Goal: Information Seeking & Learning: Learn about a topic

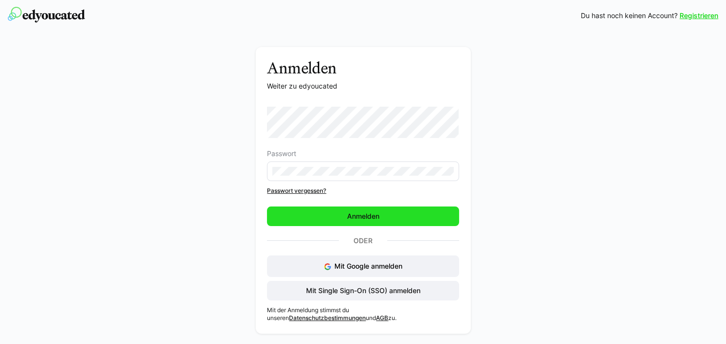
click at [348, 214] on span "Anmelden" at bounding box center [362, 216] width 35 height 10
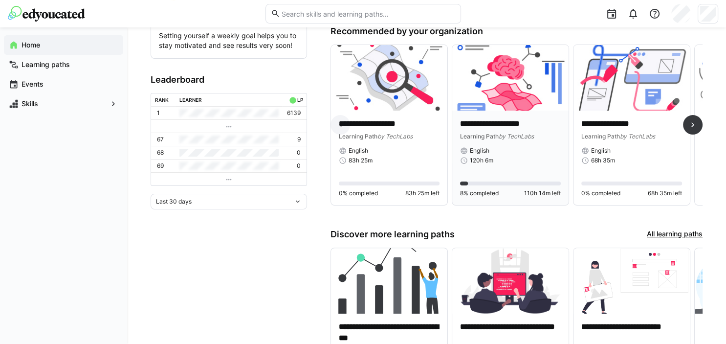
scroll to position [197, 0]
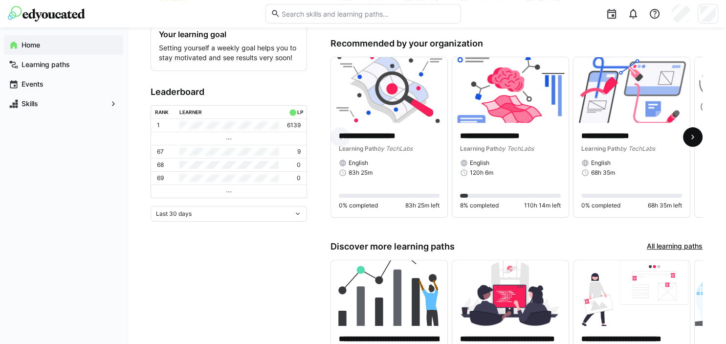
click at [689, 135] on eds-icon at bounding box center [693, 137] width 10 height 10
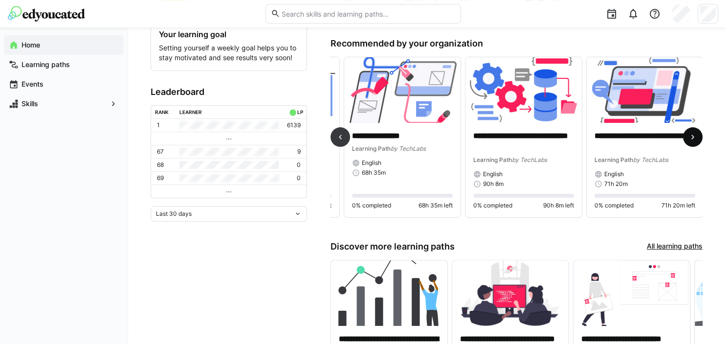
scroll to position [0, 230]
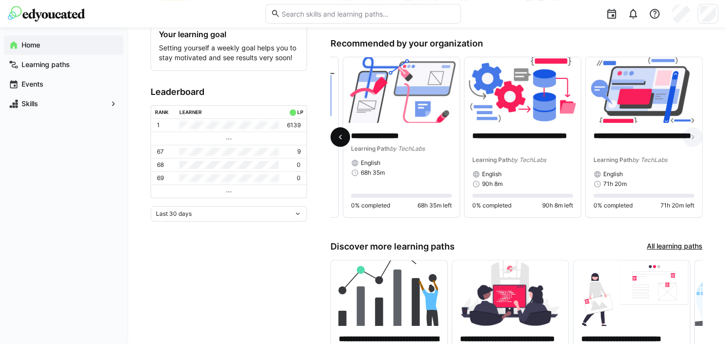
click at [343, 135] on eds-icon at bounding box center [340, 137] width 10 height 10
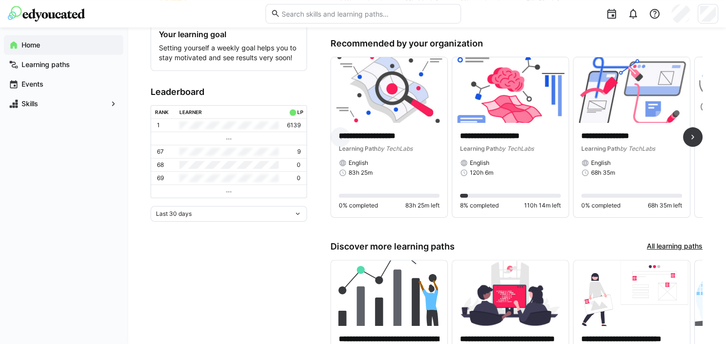
scroll to position [0, 0]
click at [694, 137] on eds-icon at bounding box center [693, 137] width 10 height 10
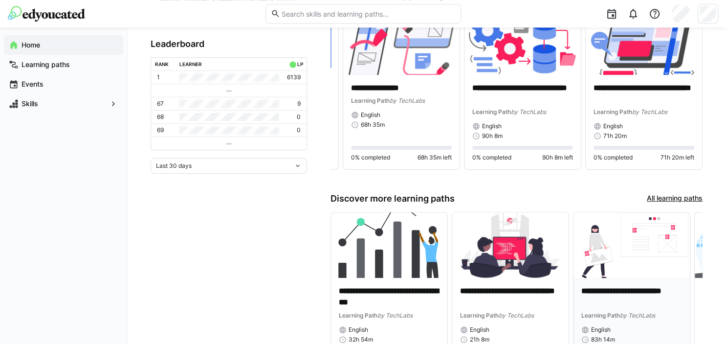
scroll to position [305, 0]
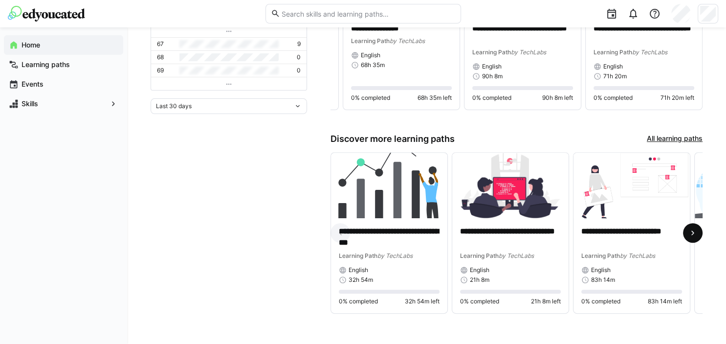
click at [689, 232] on eds-icon at bounding box center [693, 233] width 10 height 10
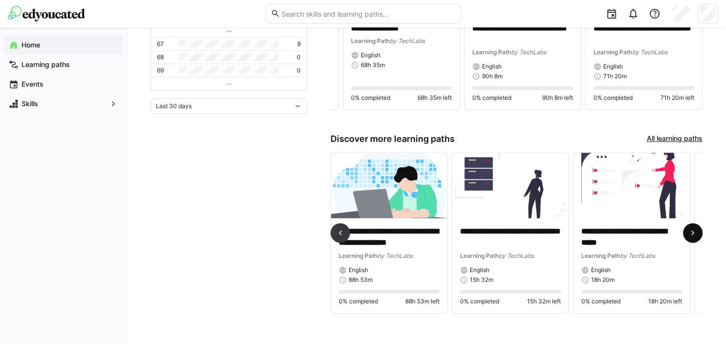
click at [689, 232] on eds-icon at bounding box center [693, 233] width 10 height 10
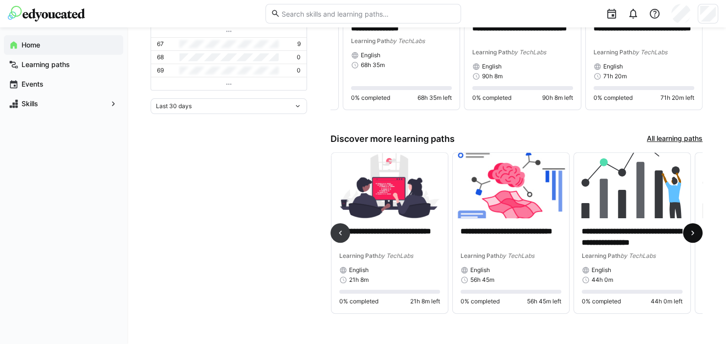
scroll to position [0, 727]
click at [689, 232] on eds-icon at bounding box center [693, 233] width 10 height 10
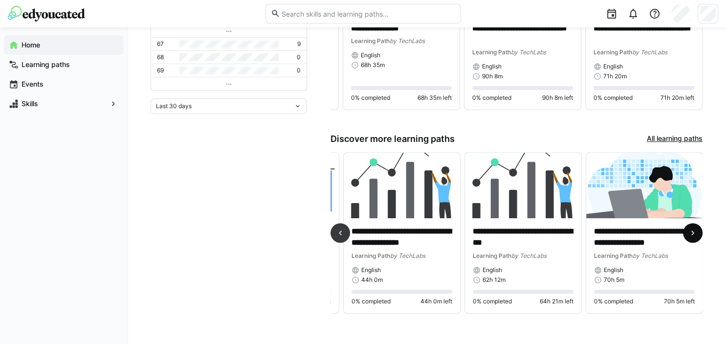
scroll to position [0, 957]
click at [339, 232] on eds-icon at bounding box center [340, 233] width 10 height 10
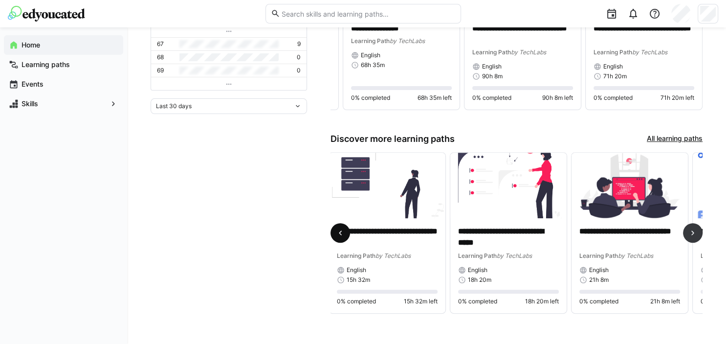
scroll to position [0, 485]
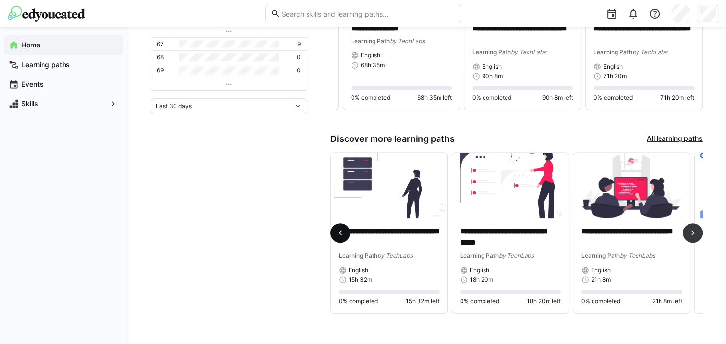
click at [339, 232] on eds-icon at bounding box center [340, 233] width 10 height 10
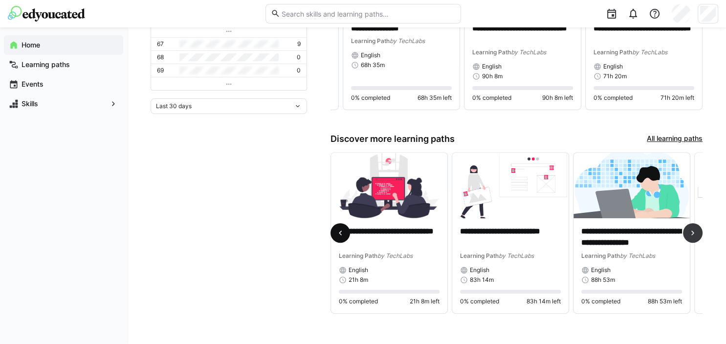
scroll to position [0, 121]
click at [339, 232] on eds-icon at bounding box center [340, 233] width 10 height 10
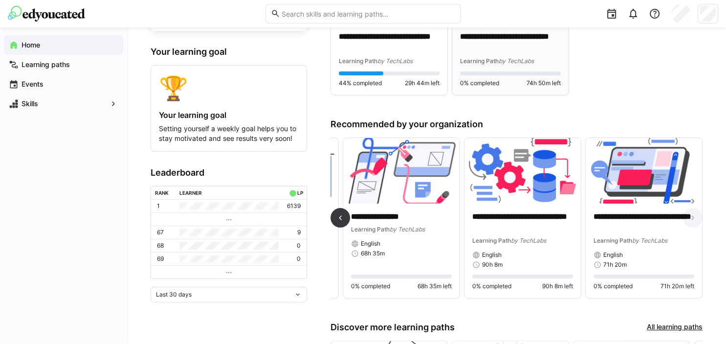
scroll to position [176, 0]
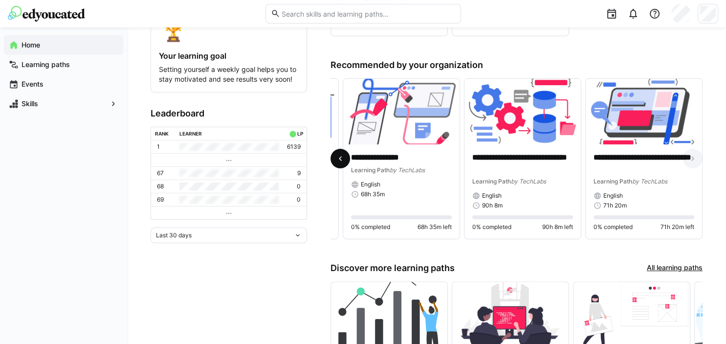
click at [338, 155] on eds-icon at bounding box center [340, 158] width 10 height 10
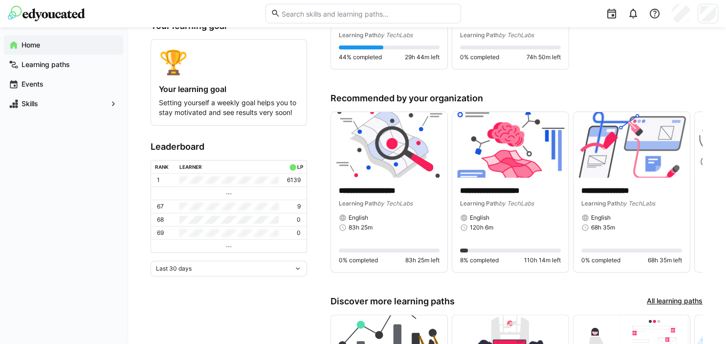
scroll to position [146, 0]
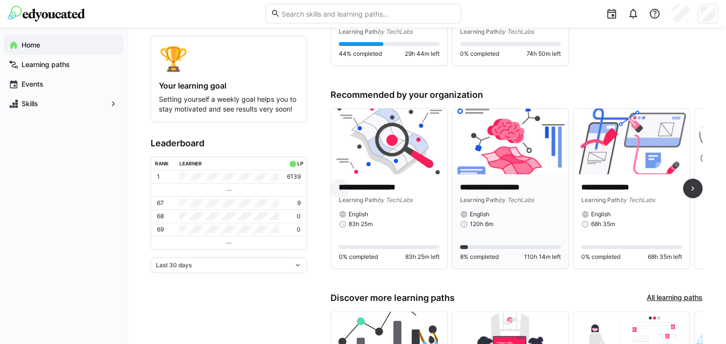
click at [501, 185] on p "**********" at bounding box center [510, 187] width 101 height 11
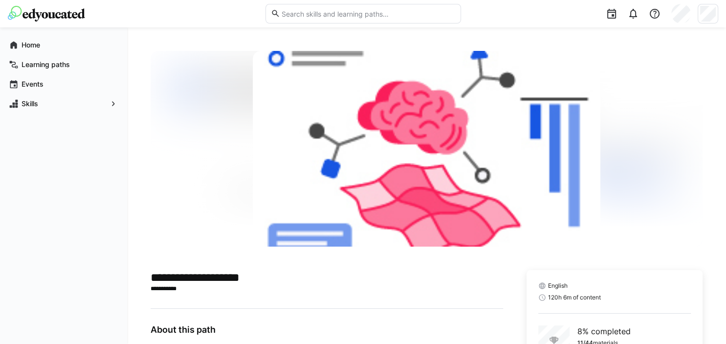
scroll to position [79, 0]
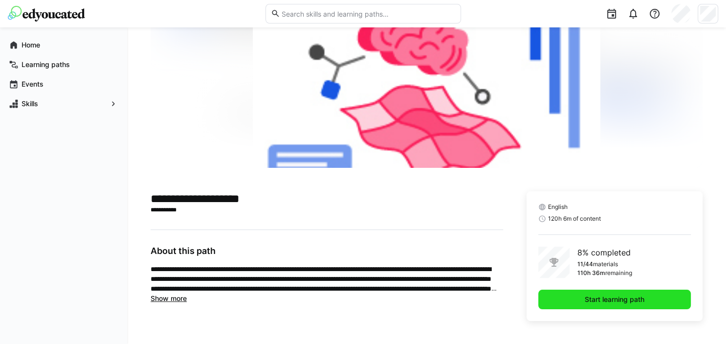
click at [610, 296] on span "Start learning path" at bounding box center [614, 299] width 63 height 10
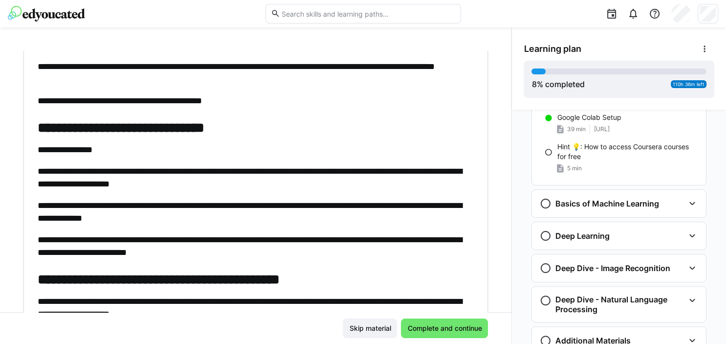
scroll to position [317, 0]
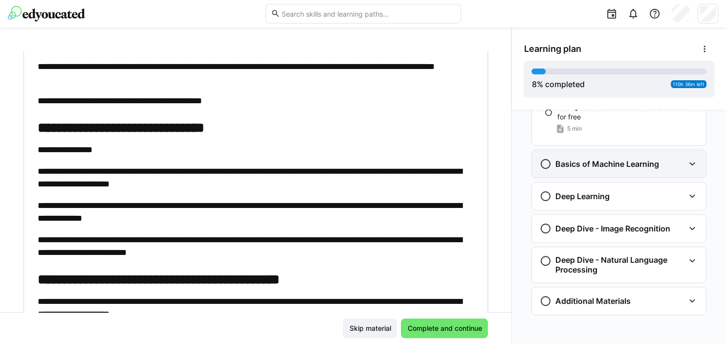
click at [594, 163] on h3 "Basics of Machine Learning" at bounding box center [607, 164] width 104 height 10
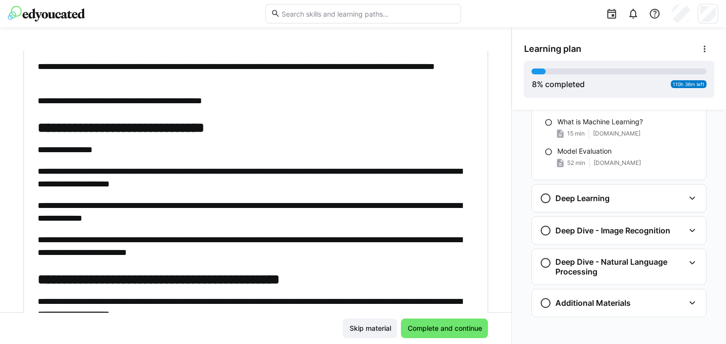
scroll to position [460, 0]
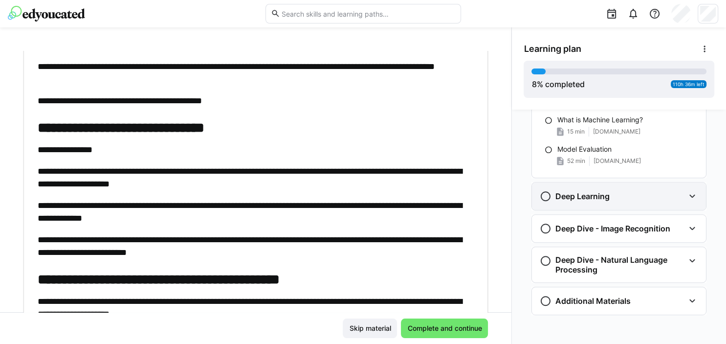
click at [587, 202] on div "Deep Learning" at bounding box center [619, 195] width 174 height 27
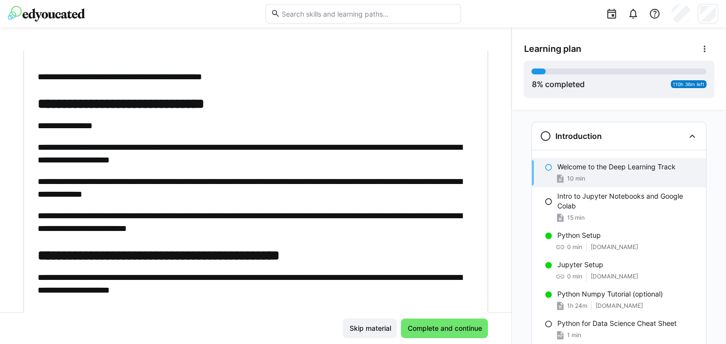
scroll to position [0, 0]
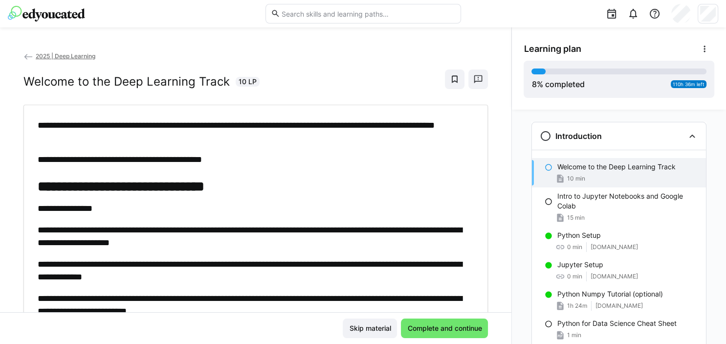
click at [42, 14] on img at bounding box center [46, 14] width 77 height 16
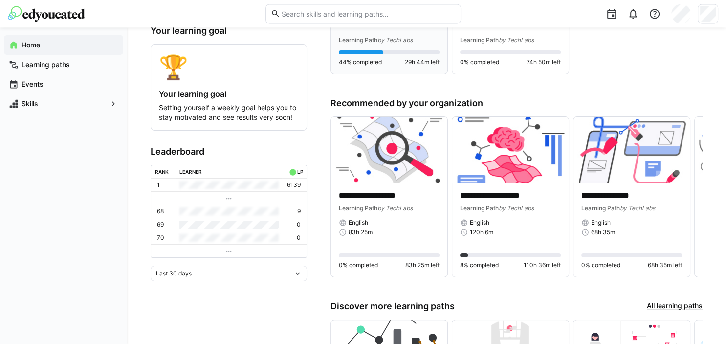
scroll to position [138, 0]
click at [491, 174] on img at bounding box center [510, 148] width 116 height 65
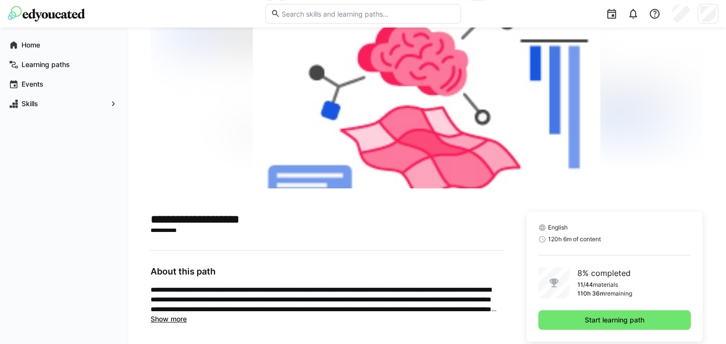
scroll to position [79, 0]
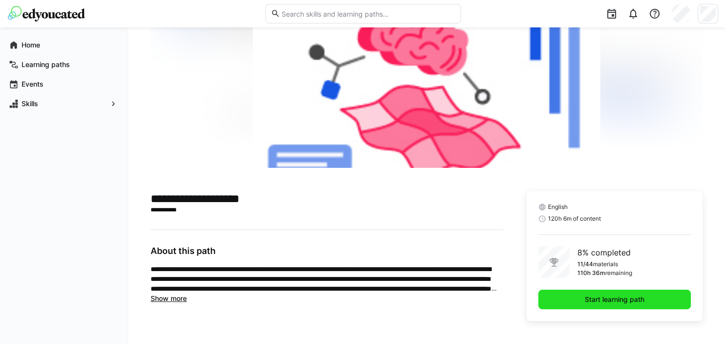
click at [603, 298] on span "Start learning path" at bounding box center [614, 299] width 63 height 10
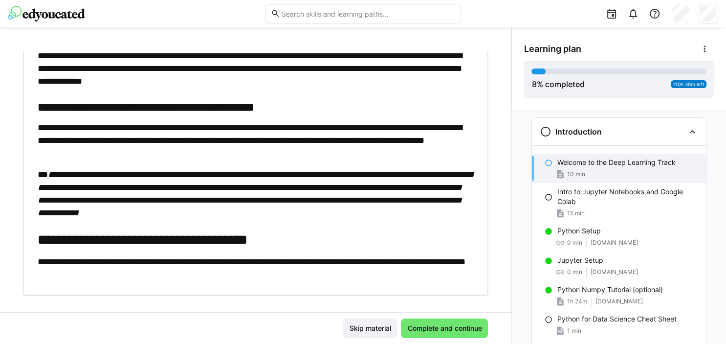
scroll to position [502, 0]
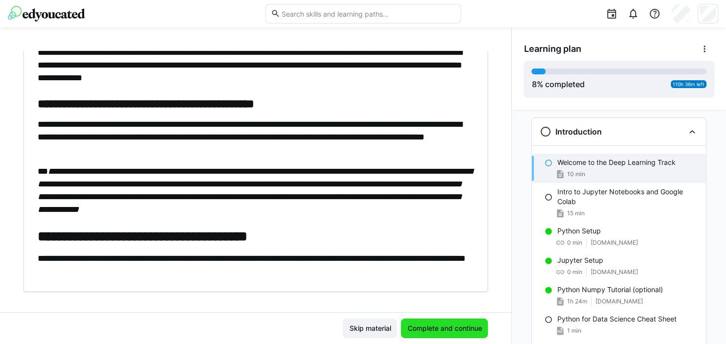
click at [432, 321] on span "Complete and continue" at bounding box center [444, 328] width 87 height 20
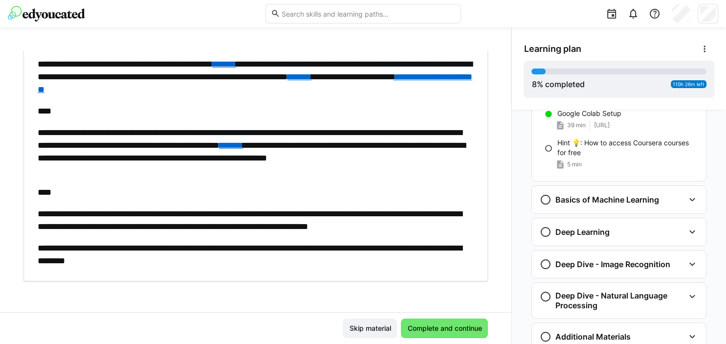
scroll to position [317, 0]
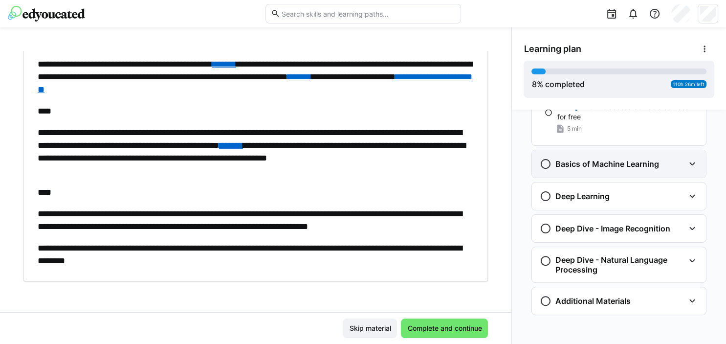
click at [630, 162] on h3 "Basics of Machine Learning" at bounding box center [607, 164] width 104 height 10
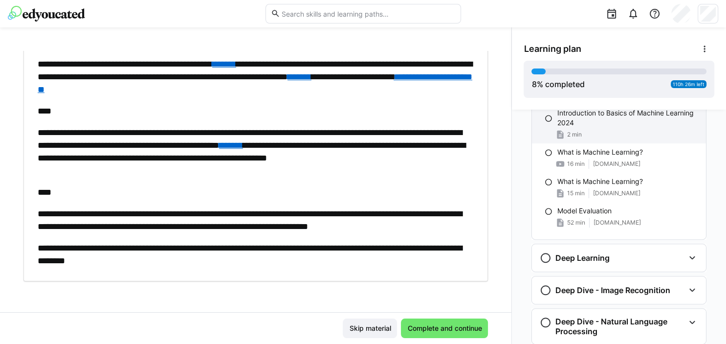
scroll to position [399, 0]
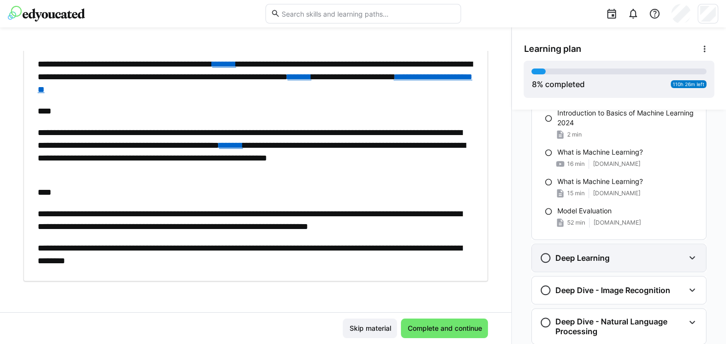
click at [649, 260] on div "Deep Learning" at bounding box center [611, 258] width 145 height 12
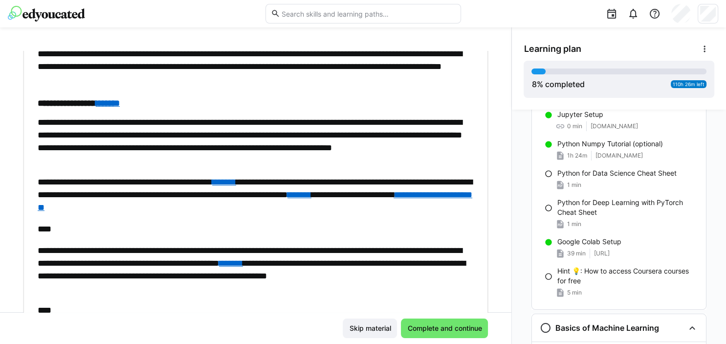
scroll to position [0, 0]
